Goal: Check status: Check status

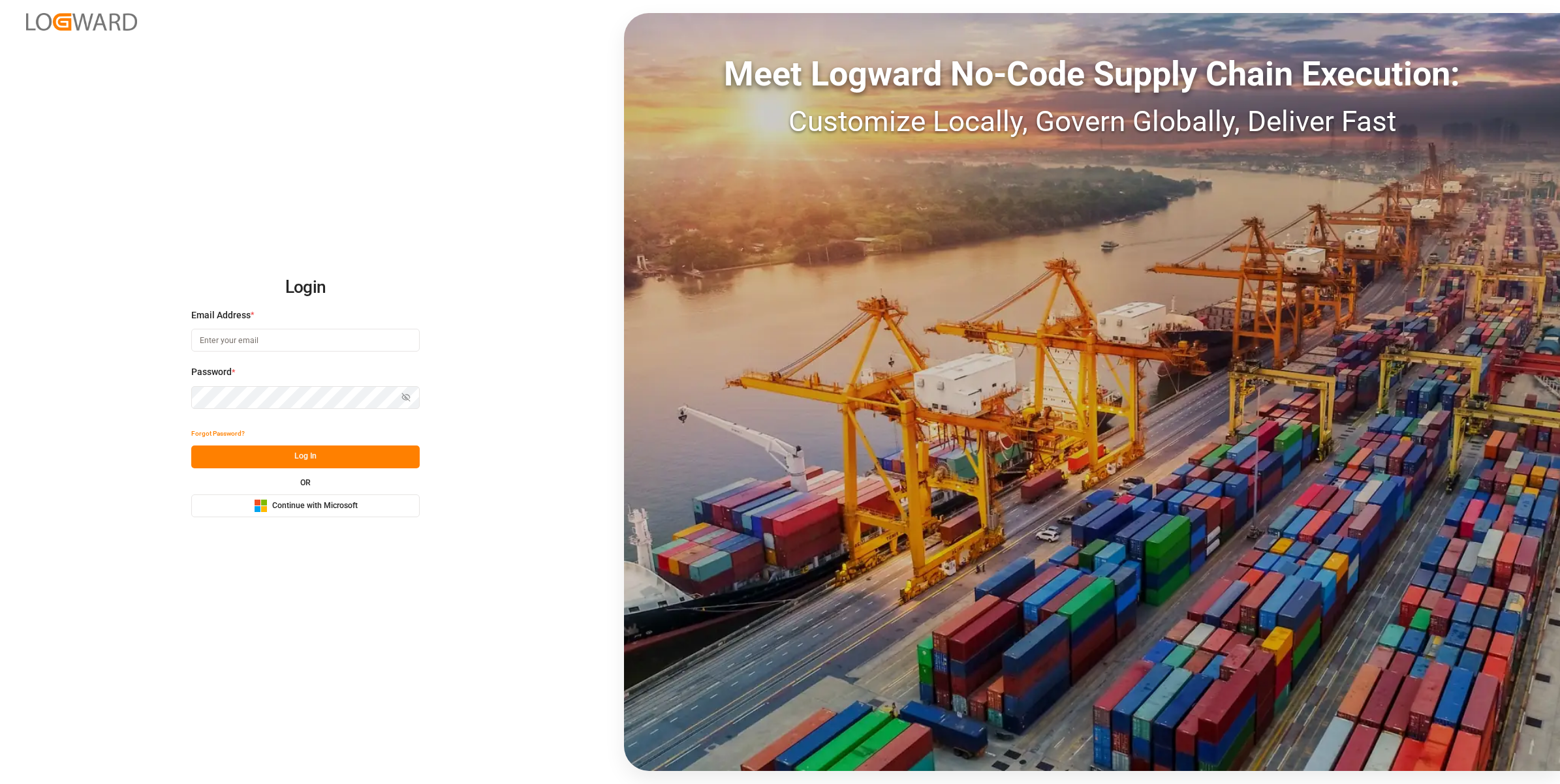
type input "[EMAIL_ADDRESS][DOMAIN_NAME]"
click at [312, 456] on button "Log In" at bounding box center [305, 457] width 229 height 23
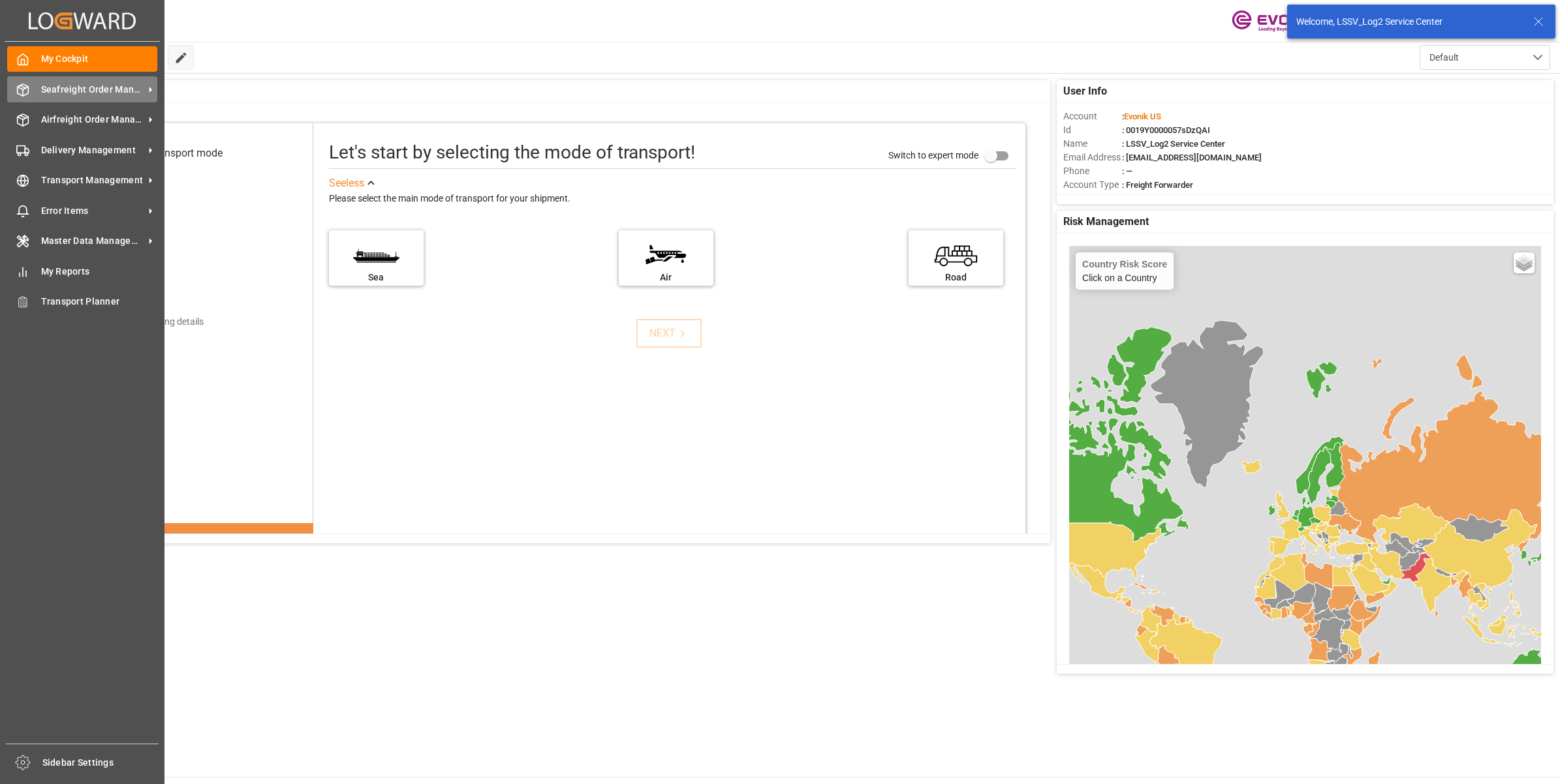
click at [8, 88] on div at bounding box center [19, 89] width 23 height 14
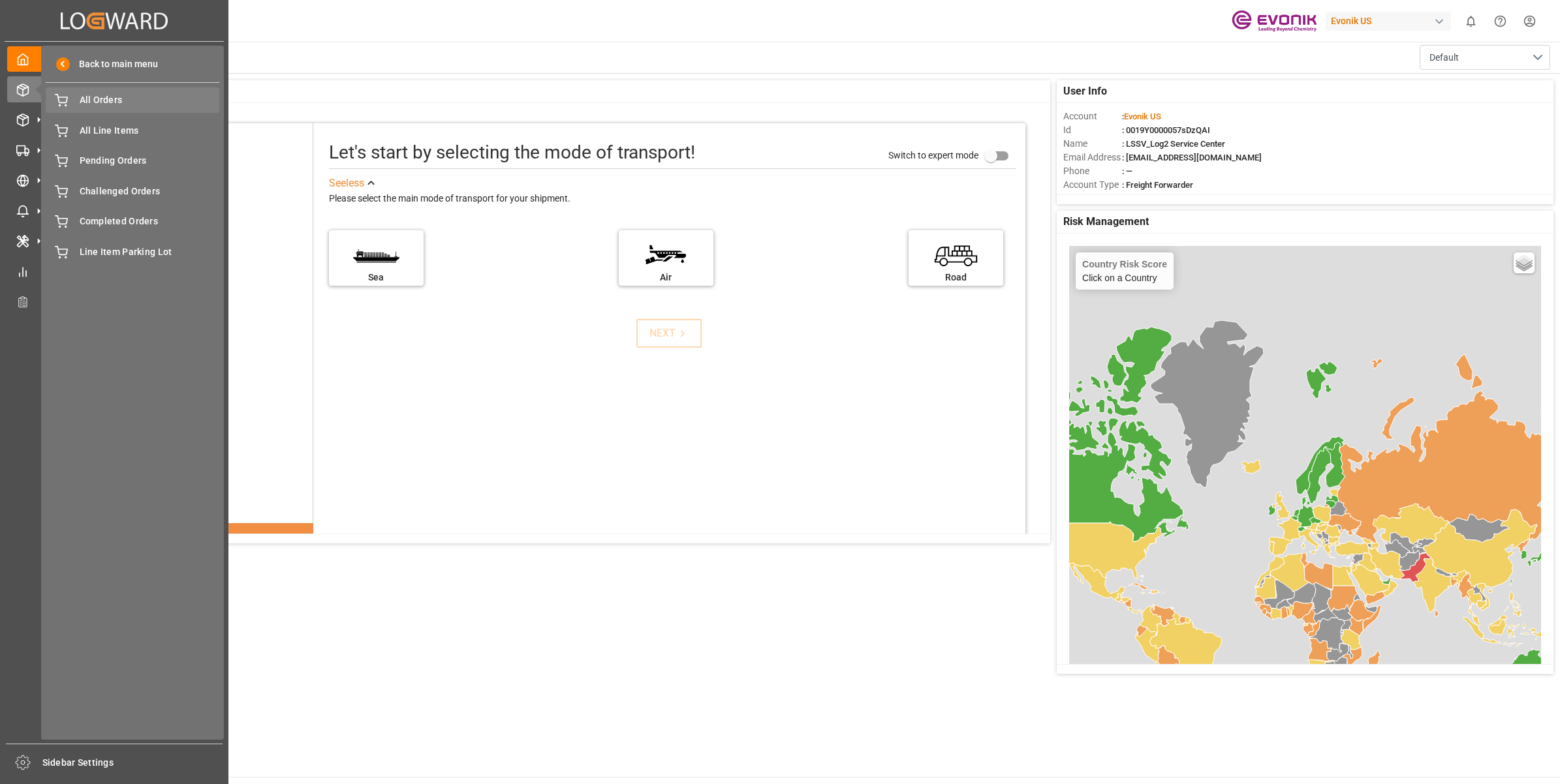
click at [121, 105] on span "All Orders" at bounding box center [150, 100] width 140 height 14
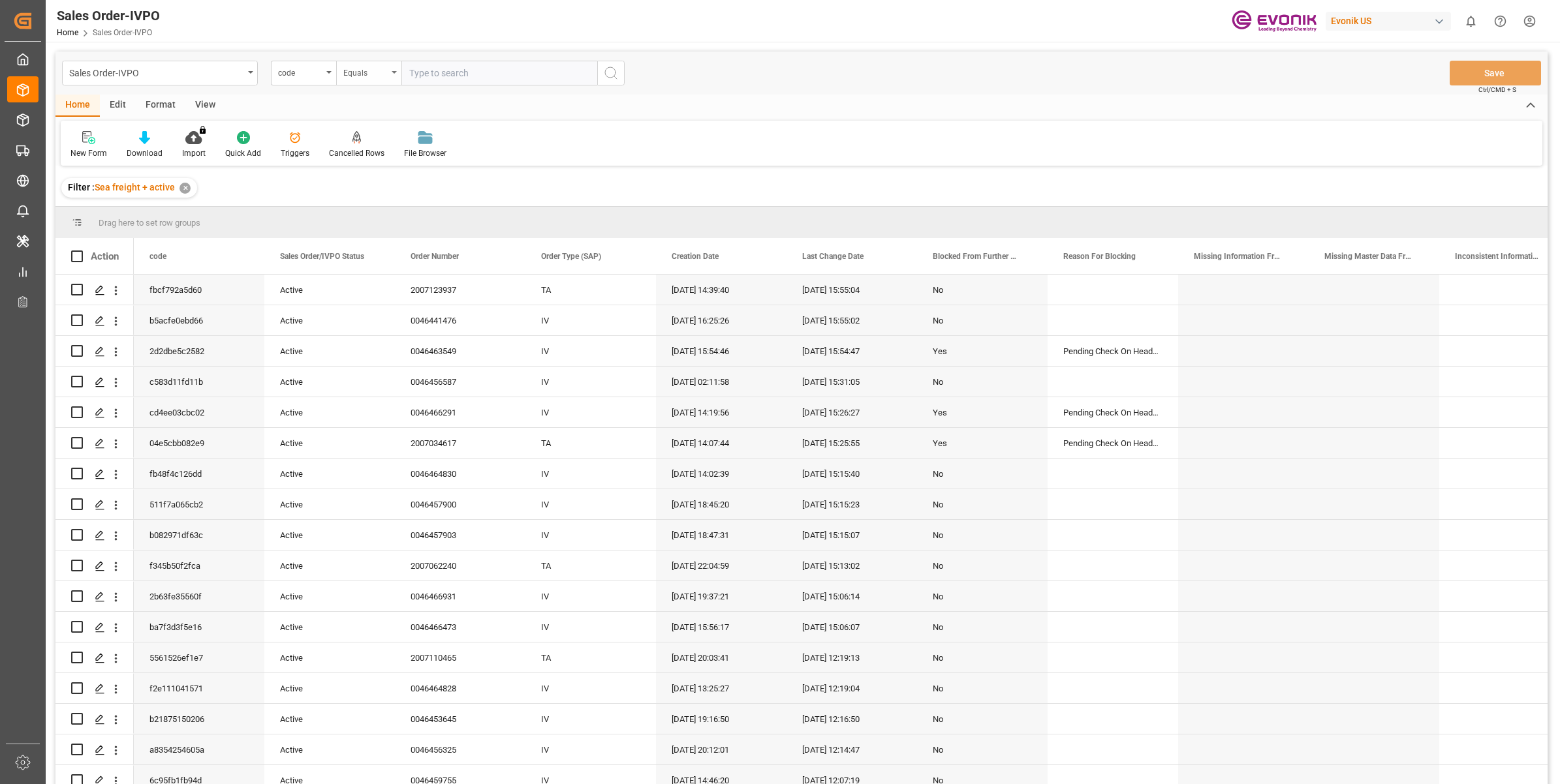
click at [378, 79] on div "Equals" at bounding box center [368, 72] width 65 height 24
click at [322, 98] on div "Home Edit Format View" at bounding box center [801, 106] width 1492 height 23
click at [312, 73] on div "code" at bounding box center [299, 72] width 44 height 15
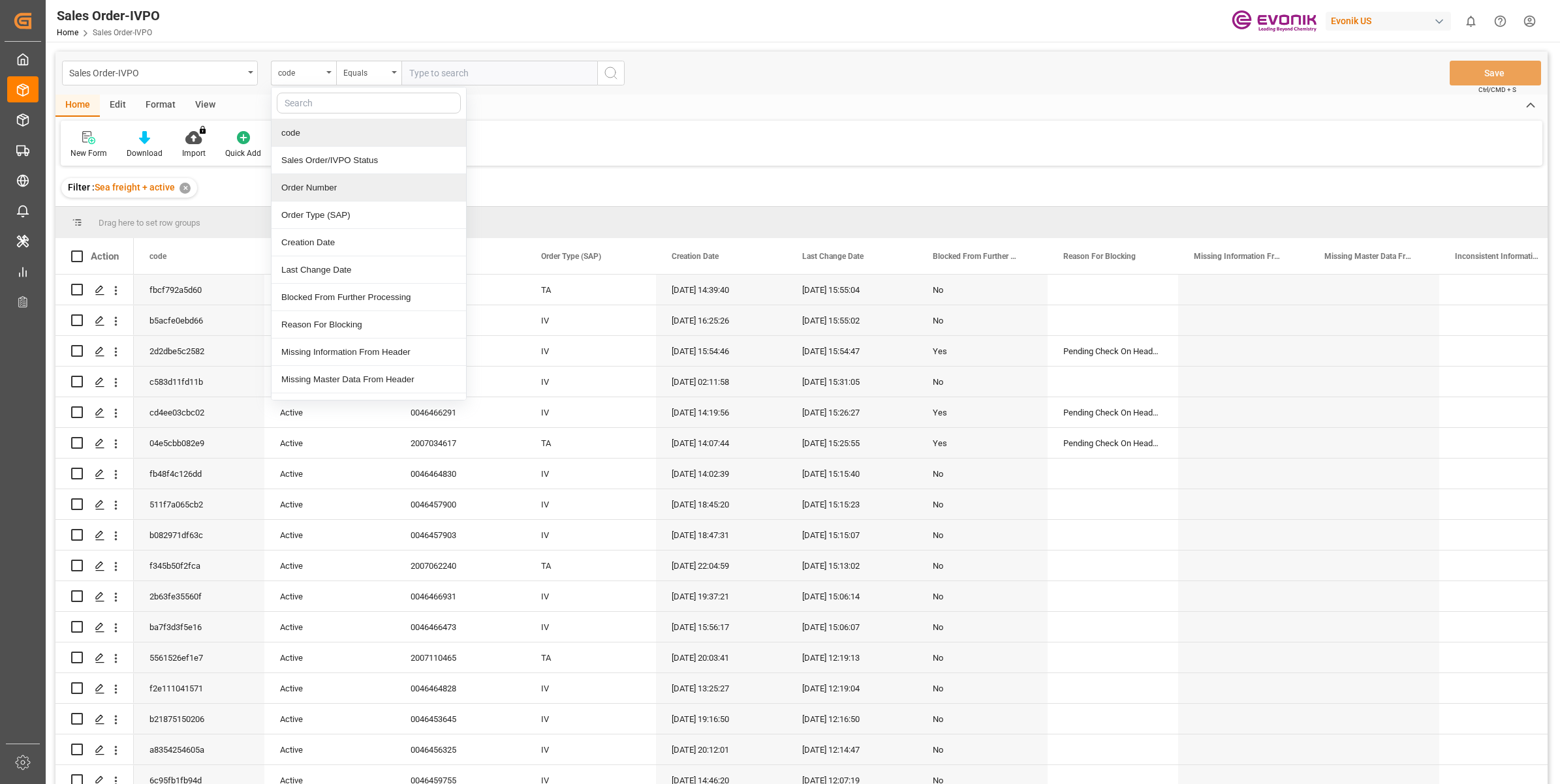
click at [314, 184] on div "Order Number" at bounding box center [368, 187] width 195 height 27
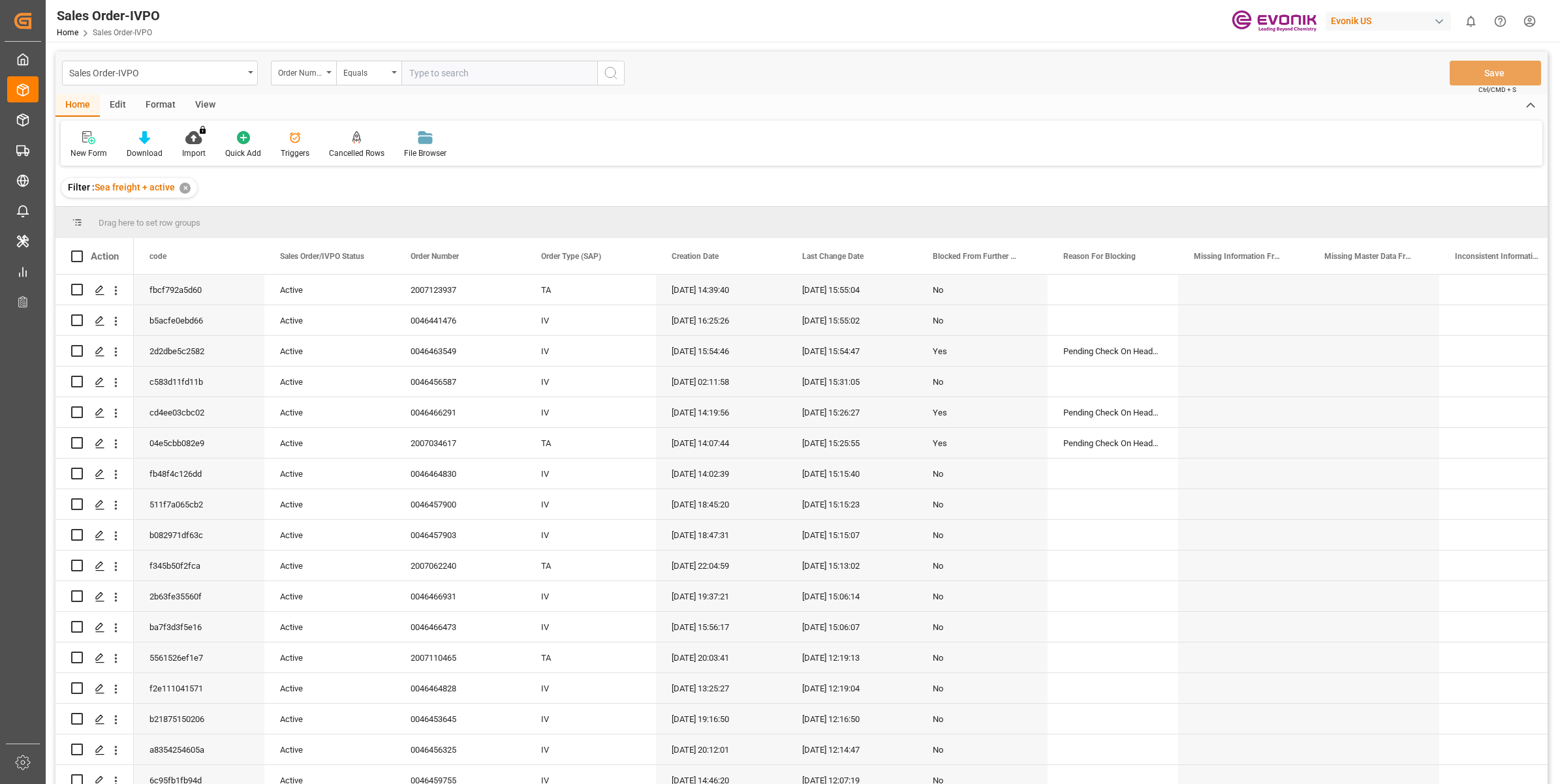
click at [474, 63] on input "text" at bounding box center [499, 72] width 196 height 24
paste input "2007054875"
type input "2007054875"
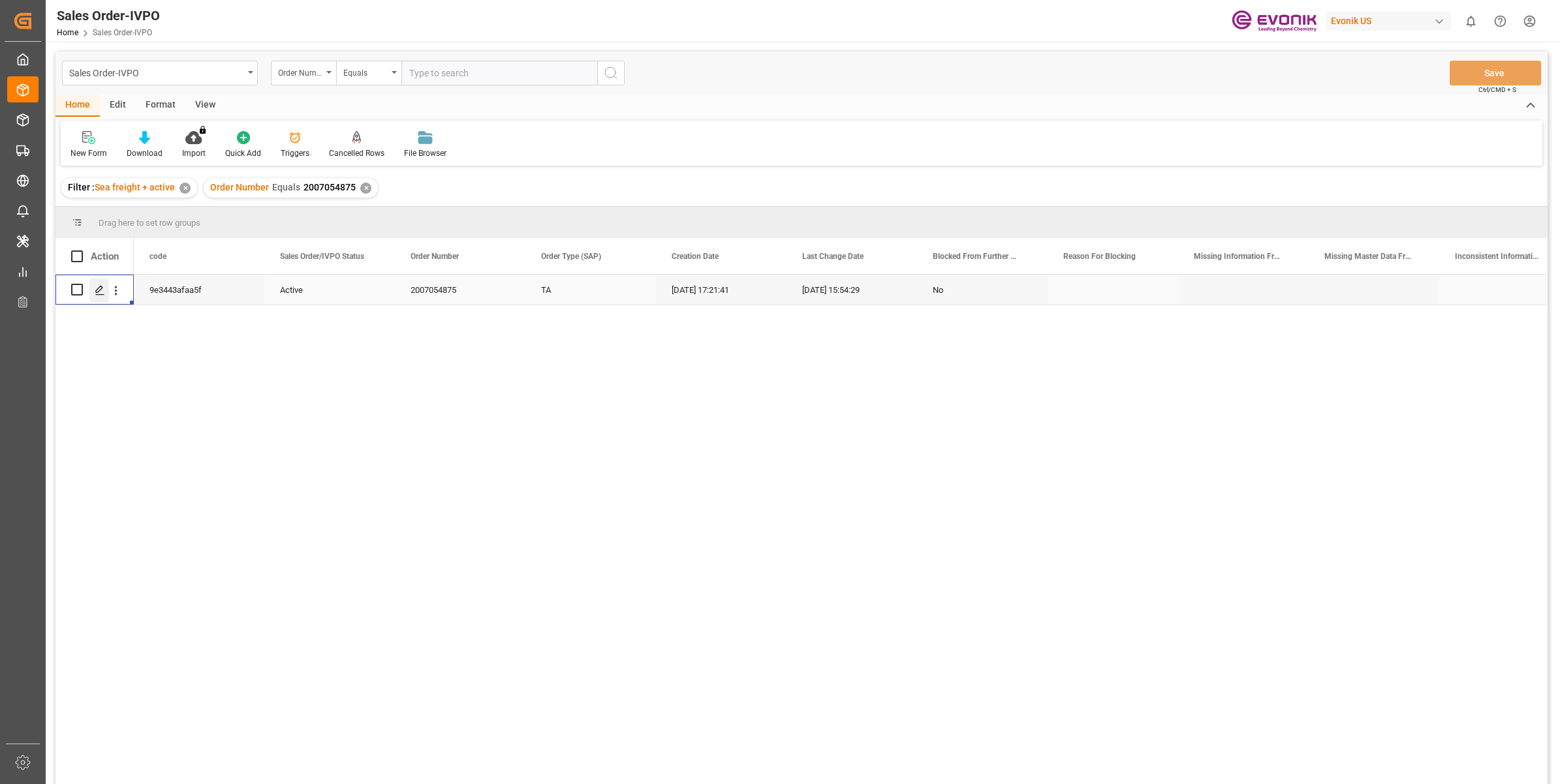
click at [92, 291] on div "Press SPACE to select this row." at bounding box center [99, 291] width 20 height 24
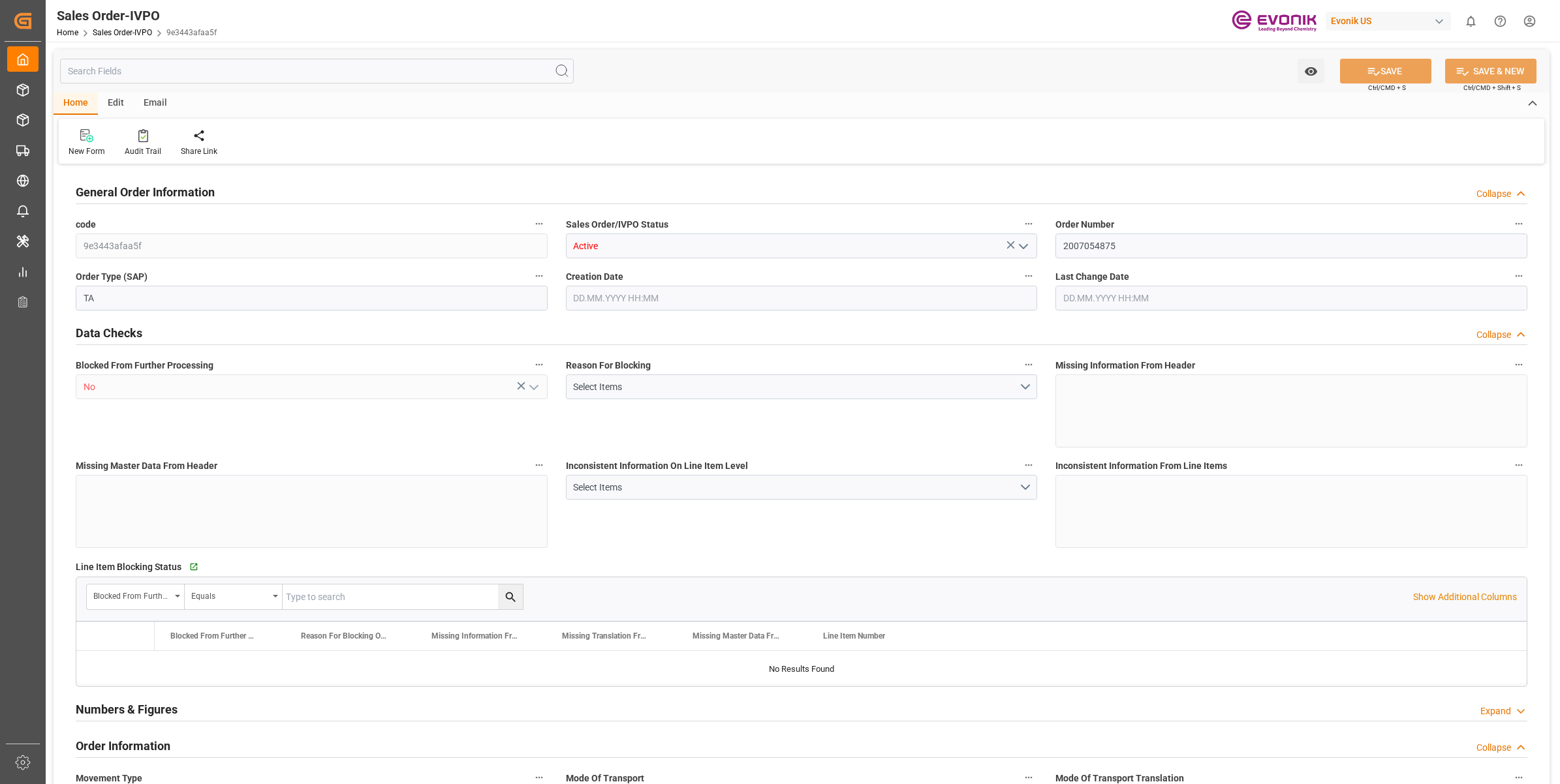
type input "TNTUN"
type input "0"
type input "2"
type input "3"
type input "2"
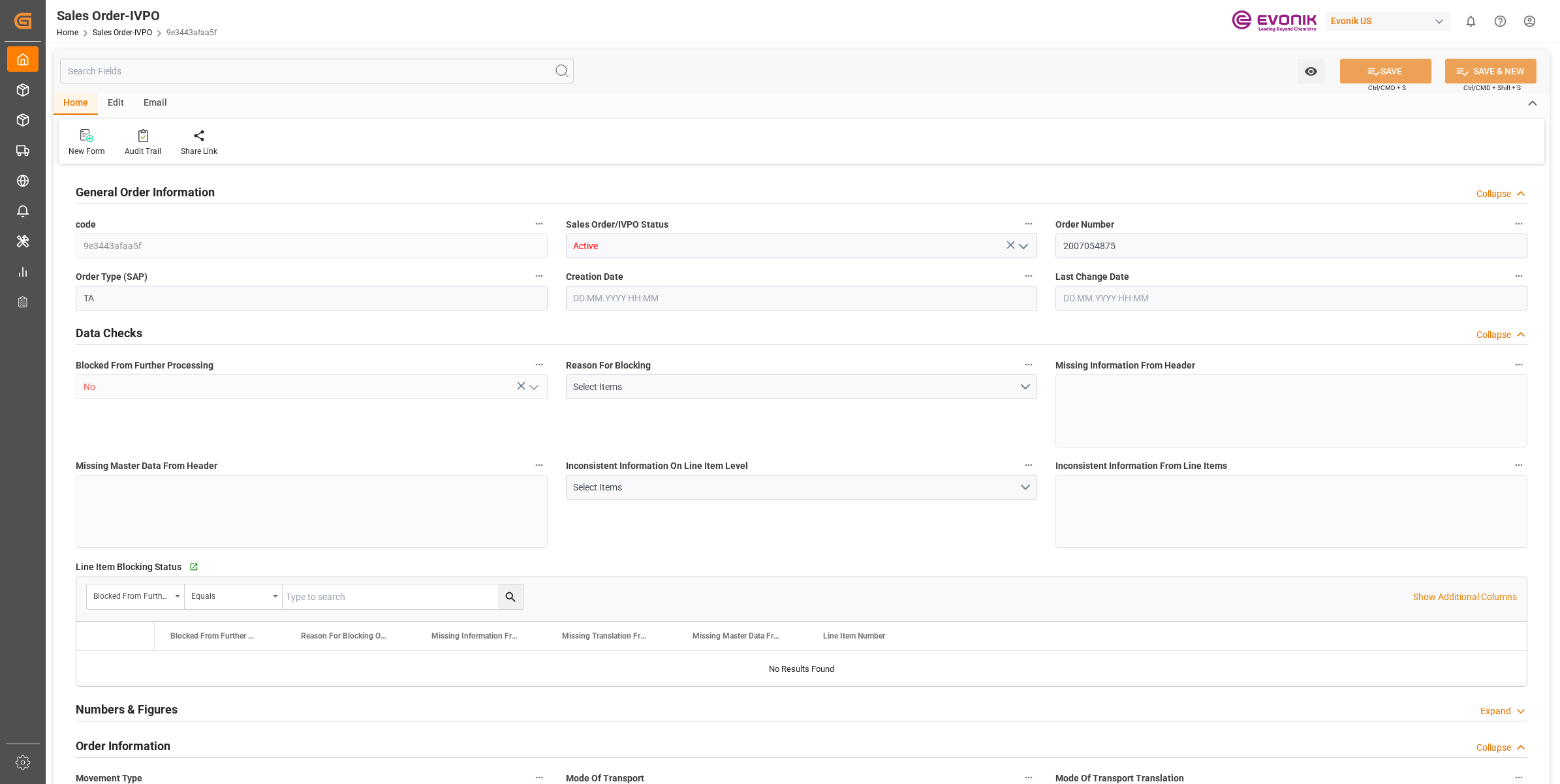
type input "39602.08"
type input "35.7032"
type input "34000"
type input "60"
type input "[DATE] 17:21"
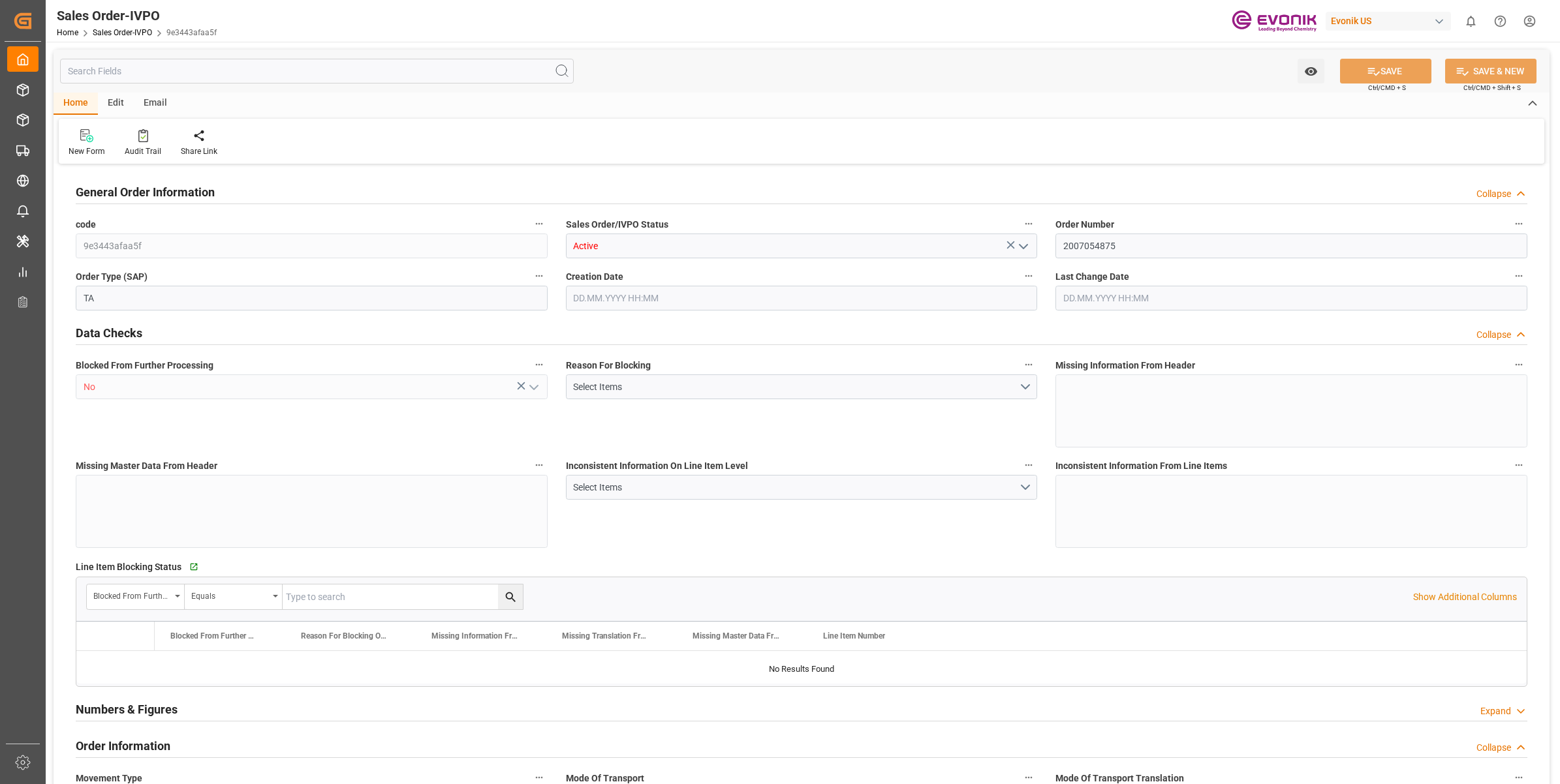
type input "[DATE] 15:54"
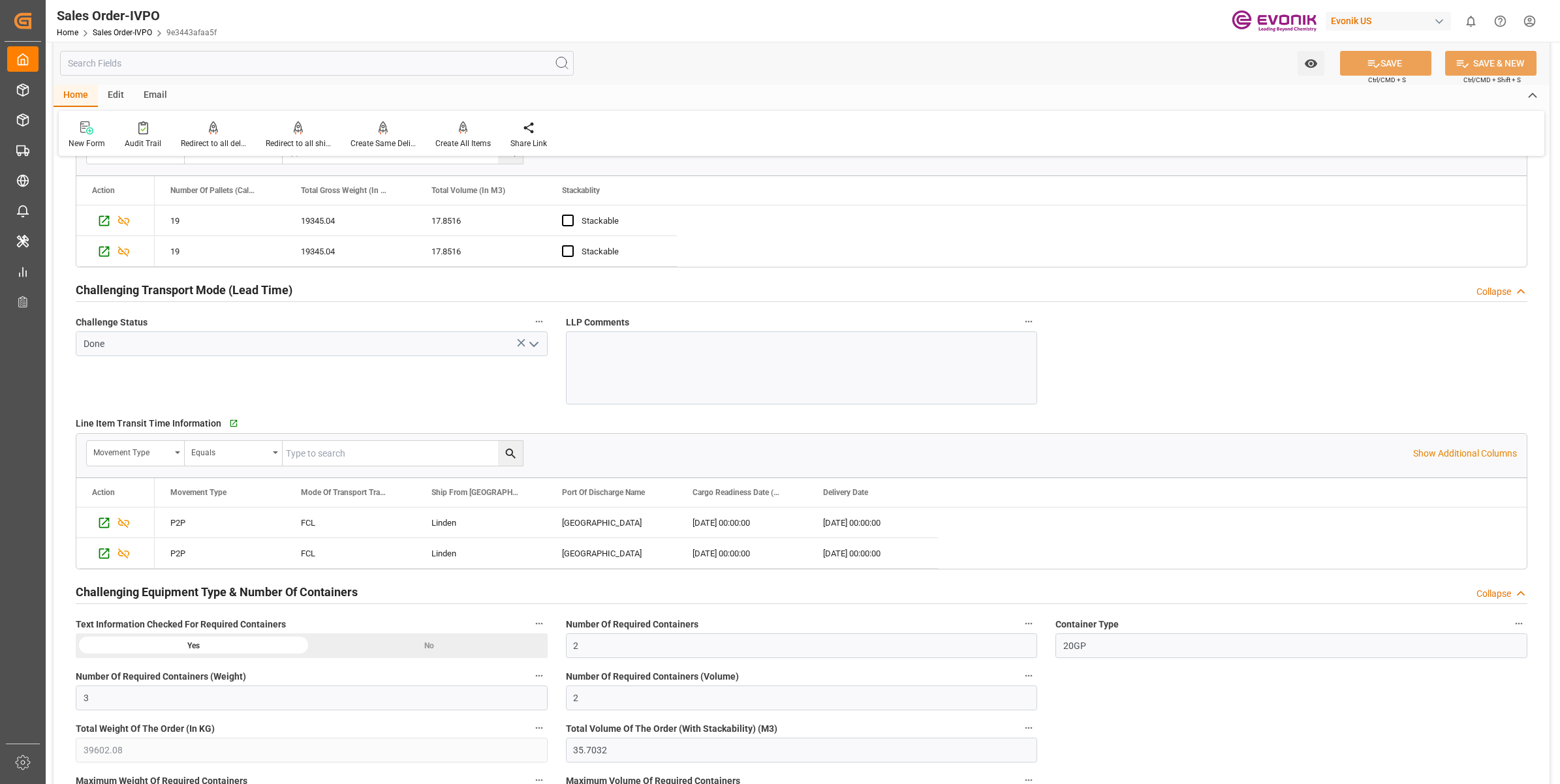
scroll to position [2284, 0]
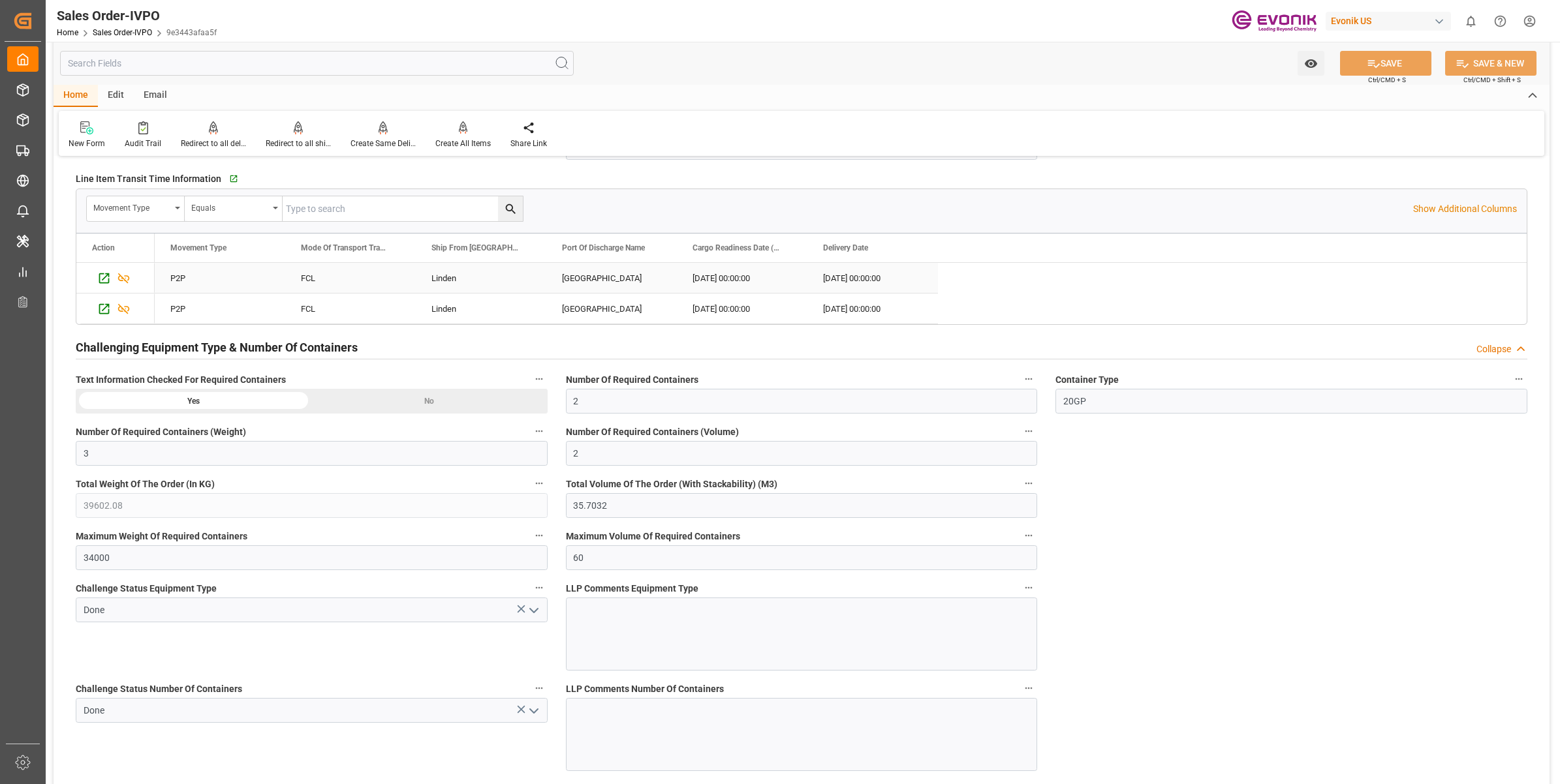
click at [586, 278] on div "[GEOGRAPHIC_DATA]" at bounding box center [611, 278] width 131 height 30
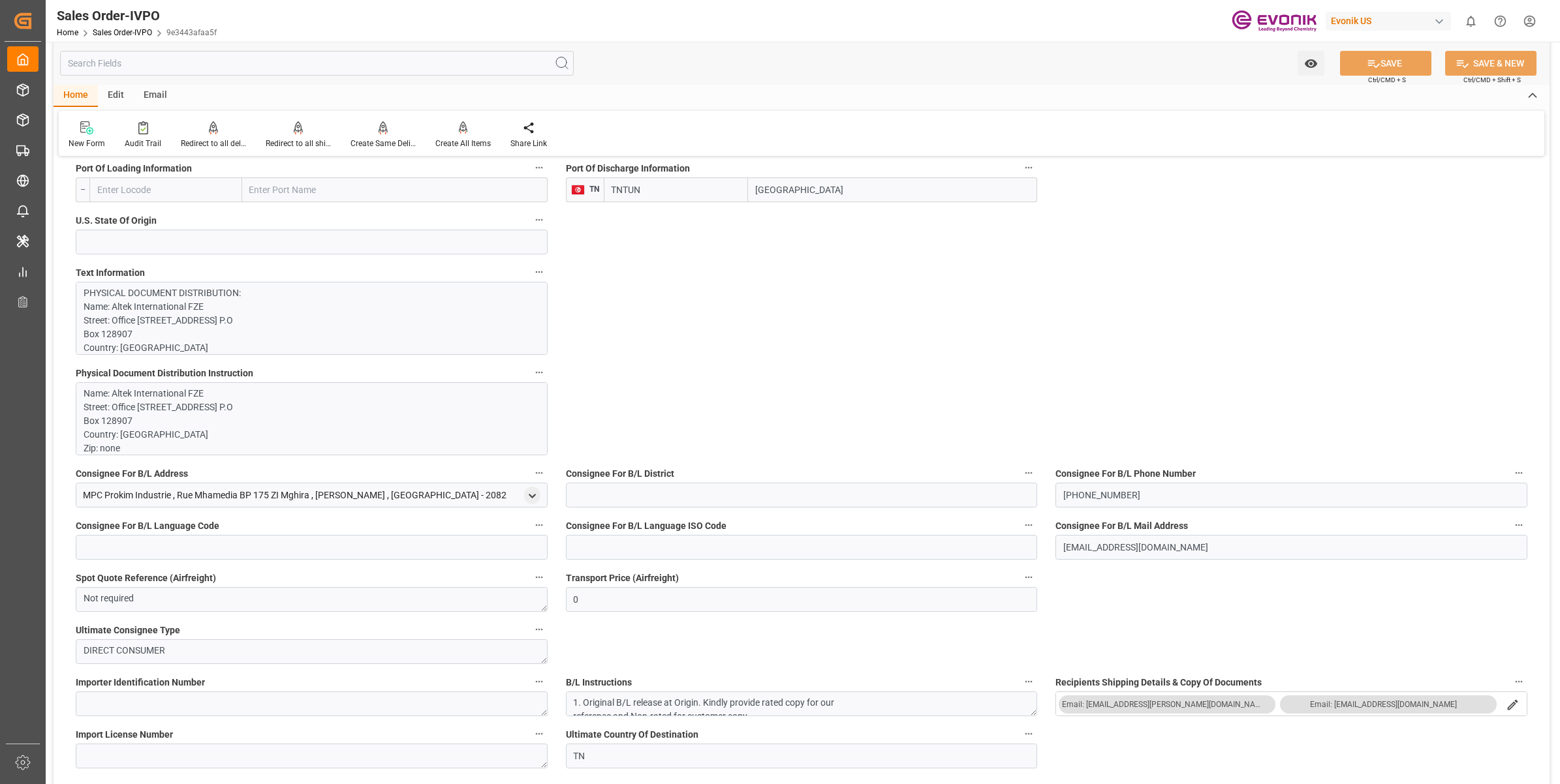
scroll to position [734, 0]
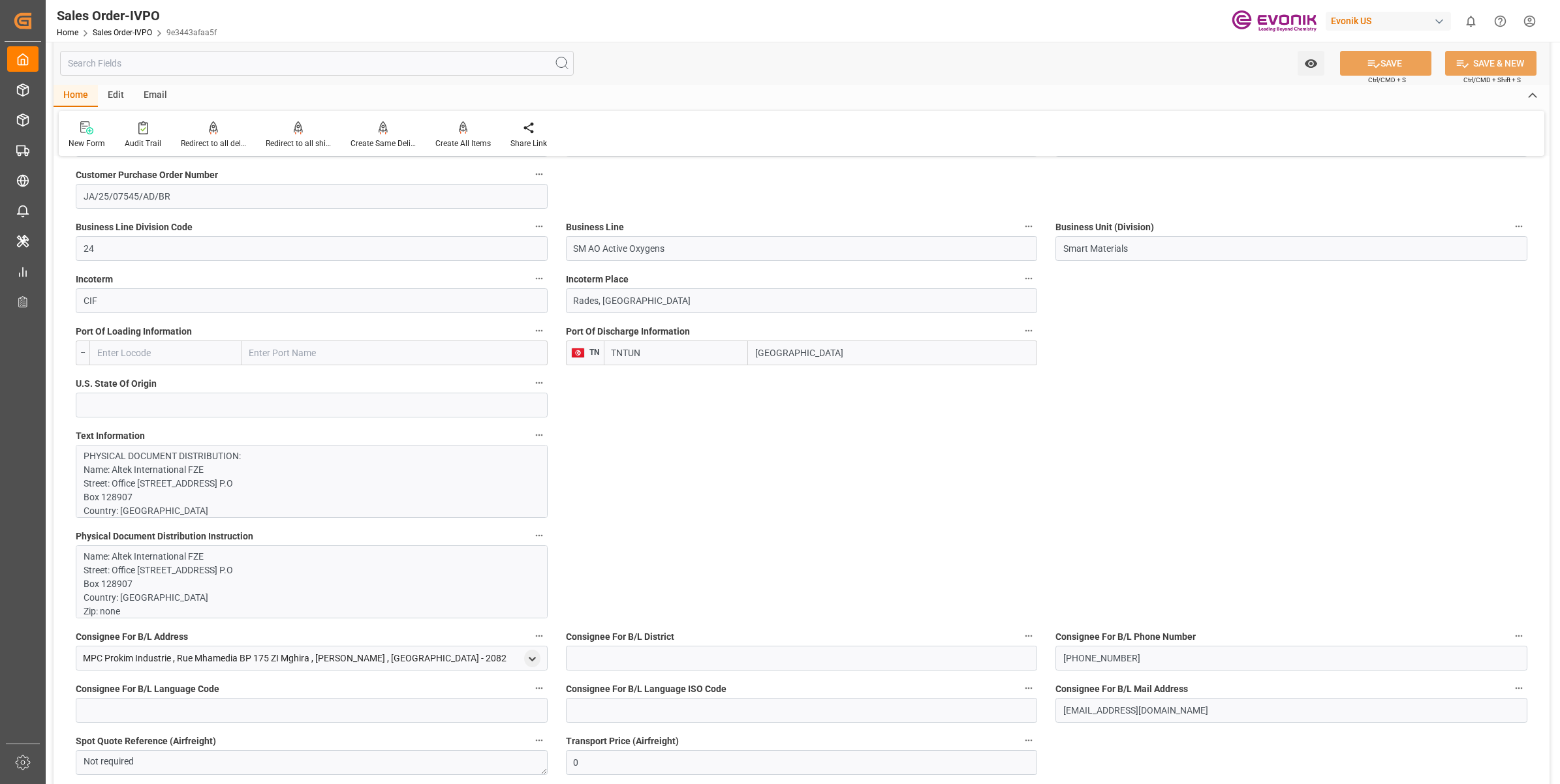
drag, startPoint x: 735, startPoint y: 348, endPoint x: 725, endPoint y: 345, distance: 10.4
click at [725, 345] on div "TNTUN [GEOGRAPHIC_DATA]" at bounding box center [820, 353] width 434 height 24
drag, startPoint x: 595, startPoint y: 301, endPoint x: 539, endPoint y: 295, distance: 56.3
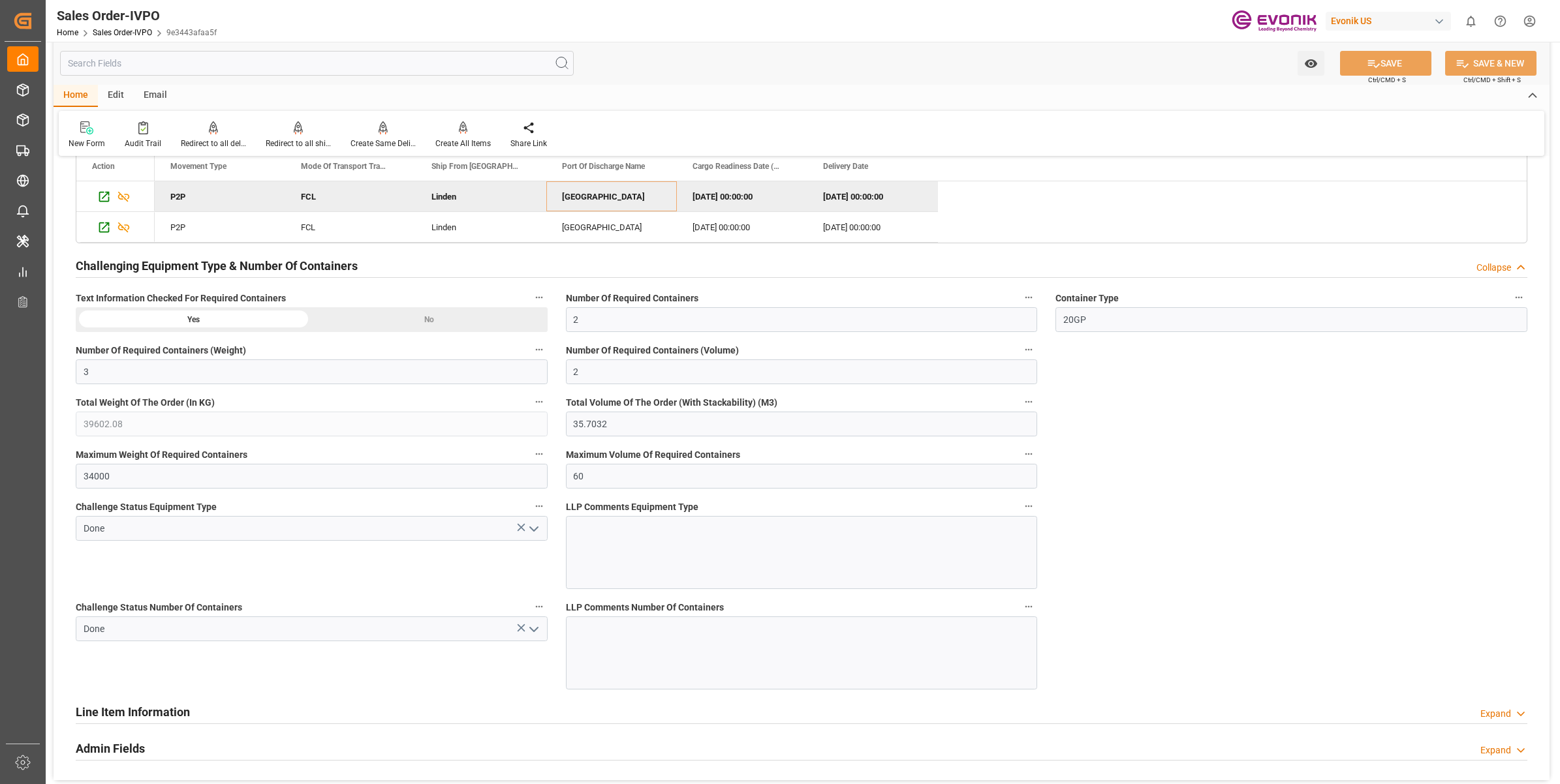
scroll to position [2202, 0]
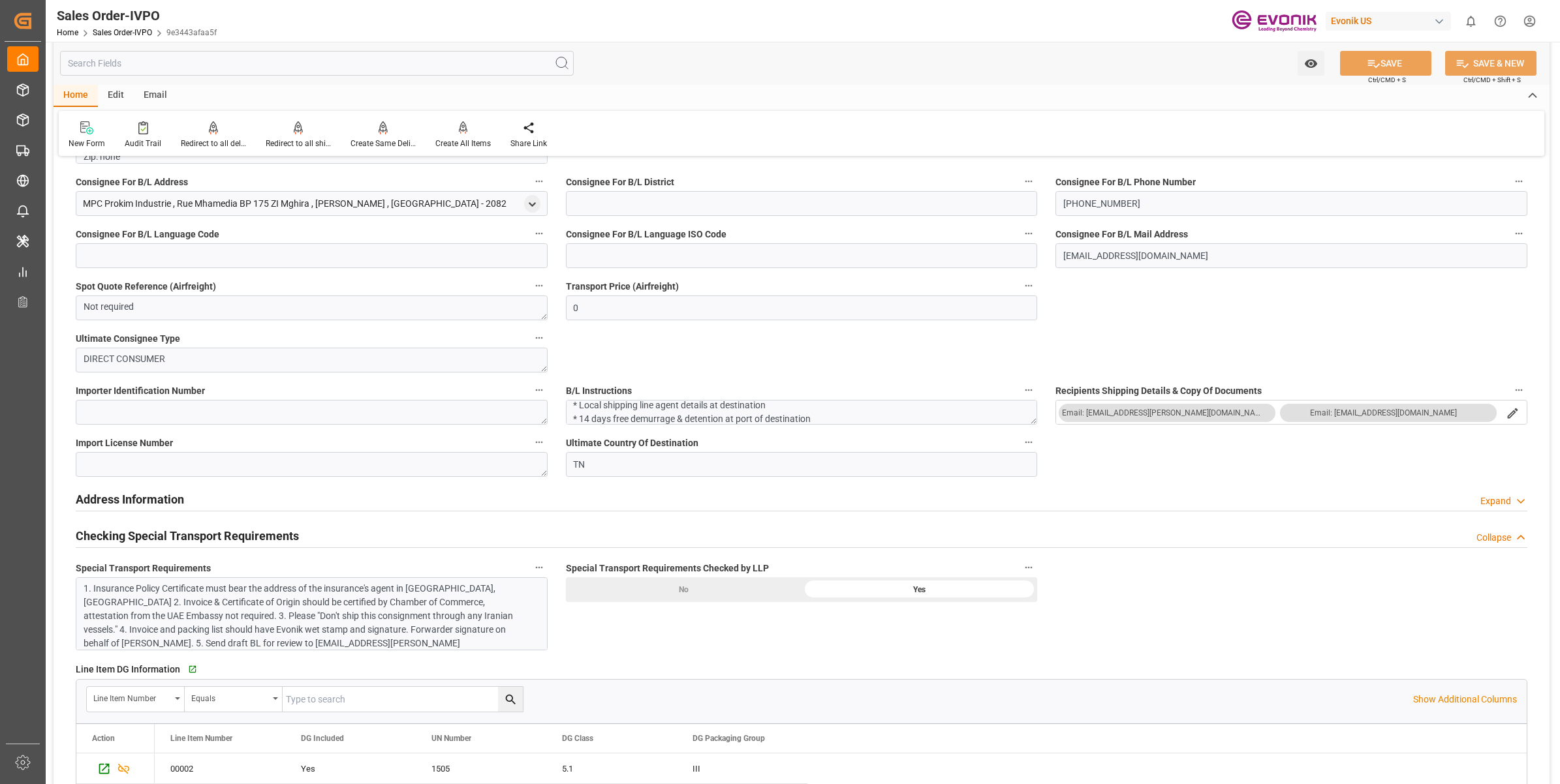
scroll to position [801, 0]
